Goal: Transaction & Acquisition: Purchase product/service

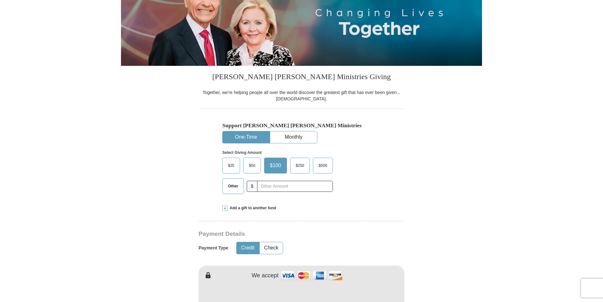
scroll to position [95, 0]
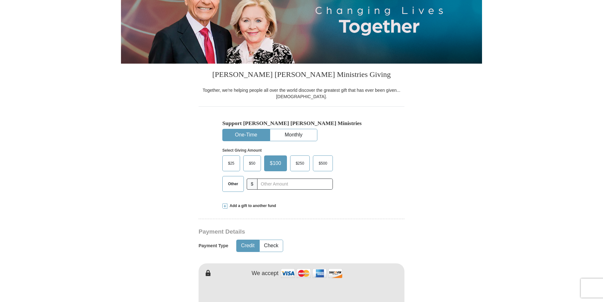
click at [231, 188] on span "Other" at bounding box center [233, 184] width 16 height 10
click at [0, 0] on input "Other" at bounding box center [0, 0] width 0 height 0
click at [278, 188] on input "text" at bounding box center [295, 184] width 70 height 11
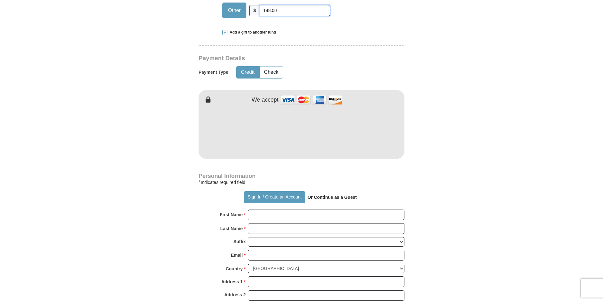
scroll to position [285, 0]
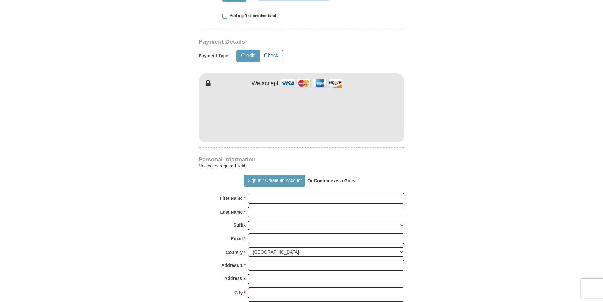
type input "148.00"
click at [277, 53] on button "Check" at bounding box center [271, 56] width 23 height 12
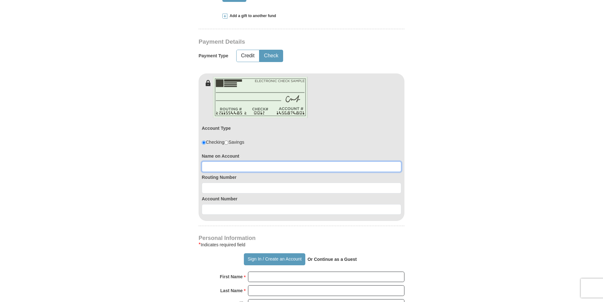
click at [266, 165] on input at bounding box center [302, 167] width 200 height 11
type input "Marie Anderson"
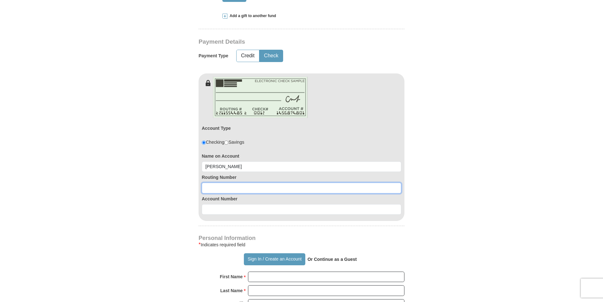
click at [257, 188] on input at bounding box center [302, 188] width 200 height 11
type input "061211443"
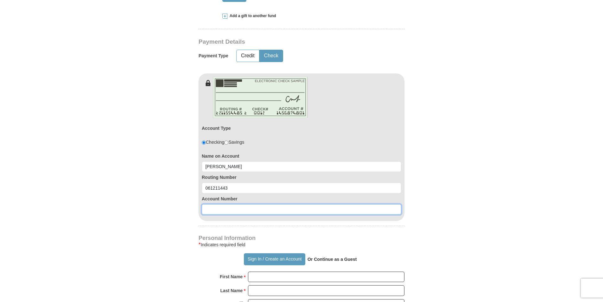
click at [247, 211] on input at bounding box center [302, 209] width 200 height 11
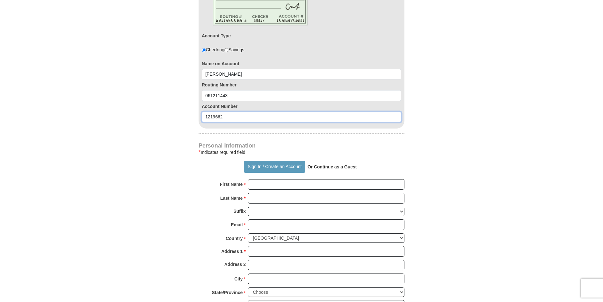
scroll to position [380, 0]
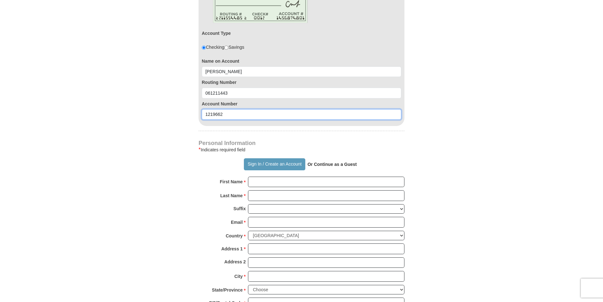
type input "1219662"
click at [289, 183] on input "First Name *" at bounding box center [326, 182] width 156 height 11
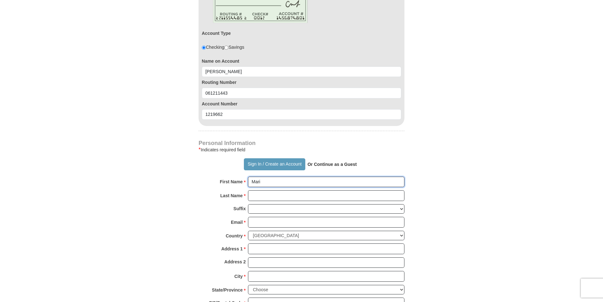
type input "Marie"
type input "Anderson"
type input "judah@pineland.net"
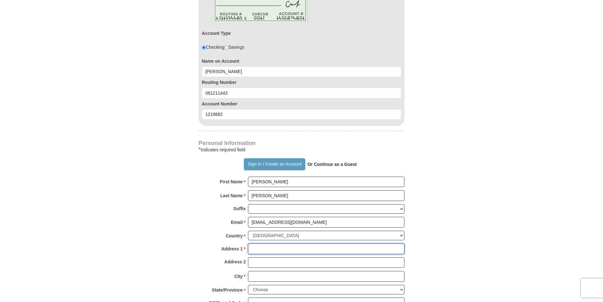
type input "P. O. Box 201"
type input "Nunez"
select select "GA"
type input "30448"
type input "4784944474"
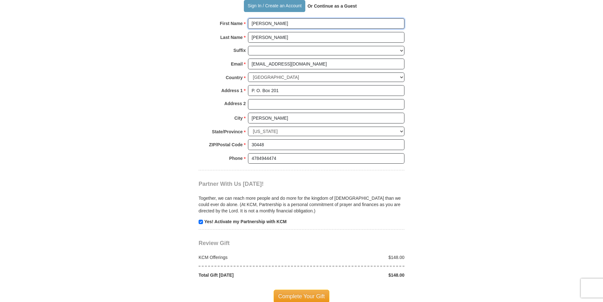
scroll to position [602, 0]
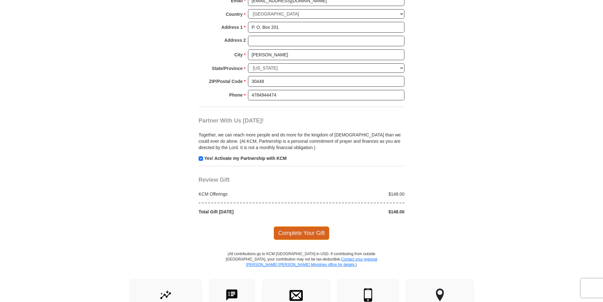
type input "Marie"
click at [314, 232] on span "Complete Your Gift" at bounding box center [302, 232] width 56 height 13
